Goal: Find contact information: Find contact information

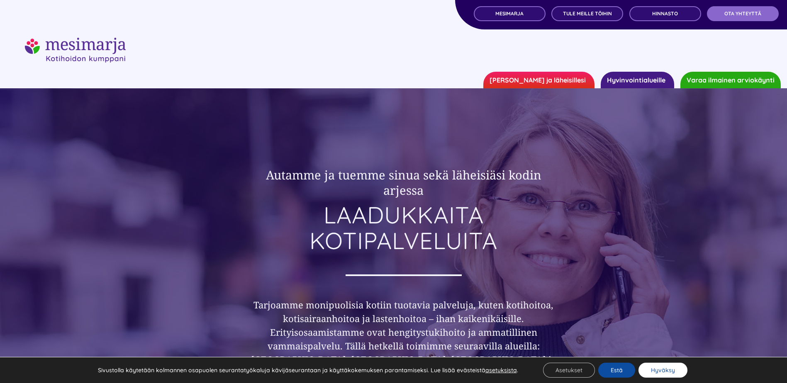
click at [656, 371] on button "Hyväksy" at bounding box center [663, 370] width 49 height 15
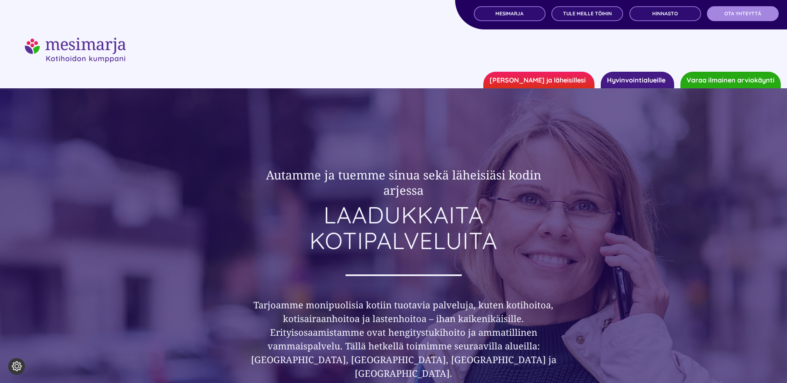
click at [737, 10] on link "OTA YHTEYTTÄ" at bounding box center [743, 13] width 72 height 15
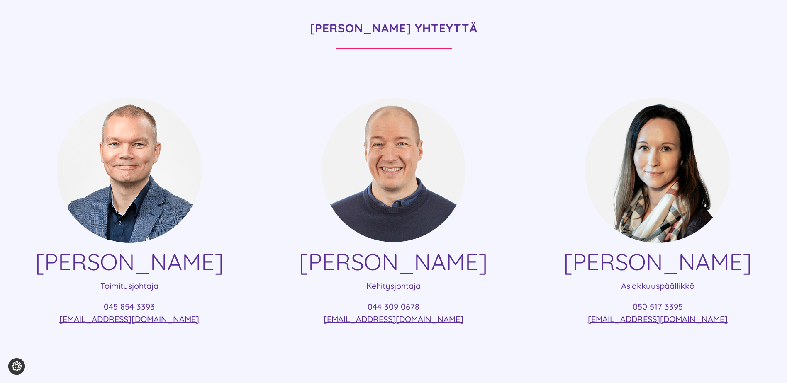
scroll to position [124, 0]
drag, startPoint x: 218, startPoint y: 330, endPoint x: 48, endPoint y: 262, distance: 183.4
click at [48, 262] on div "[PERSON_NAME] Toimitusjohtaja 045 854 3393 [EMAIL_ADDRESS][DOMAIN_NAME]" at bounding box center [129, 216] width 234 height 237
drag, startPoint x: 48, startPoint y: 262, endPoint x: 111, endPoint y: 262, distance: 63.5
copy div "[PERSON_NAME] Toimitusjohtaja 045 854 3393 [EMAIL_ADDRESS][DOMAIN_NAME]"
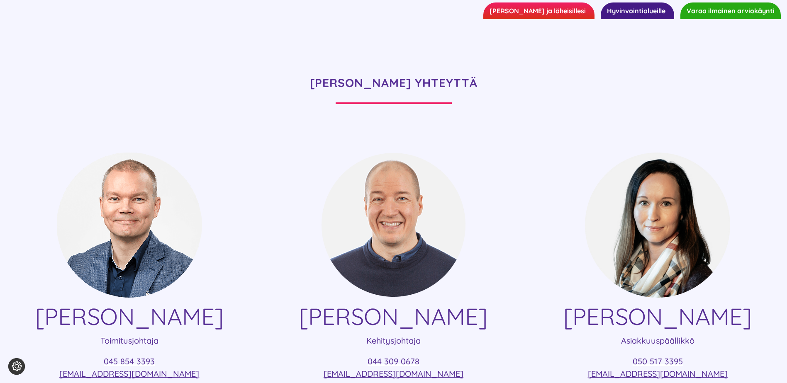
scroll to position [0, 0]
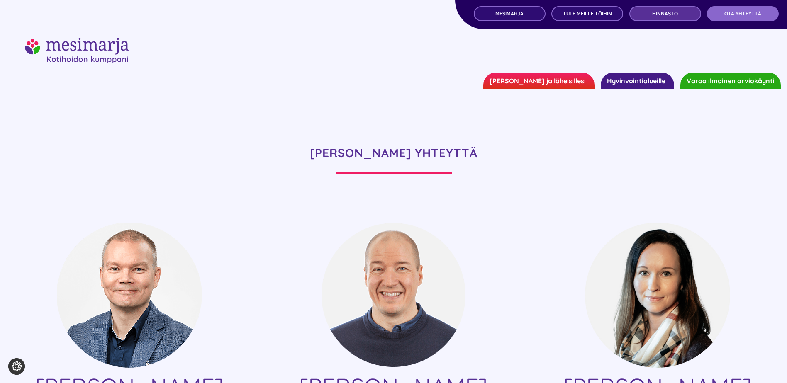
click at [657, 14] on span "Hinnasto" at bounding box center [665, 14] width 26 height 6
